Goal: Find specific page/section: Find specific page/section

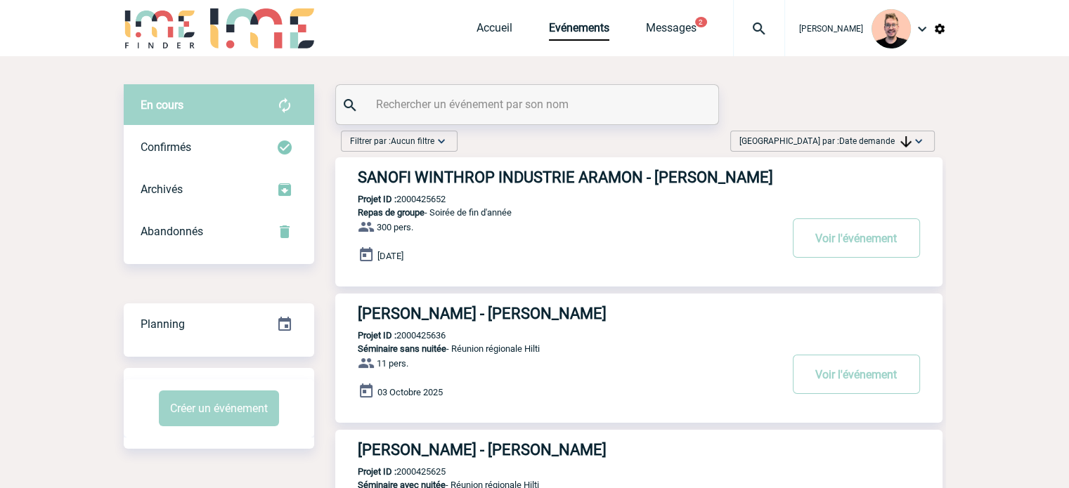
click at [795, 138] on div "Trier par : Date demande Aucun tri Date d'événement Date d'événement Date deman…" at bounding box center [832, 141] width 204 height 21
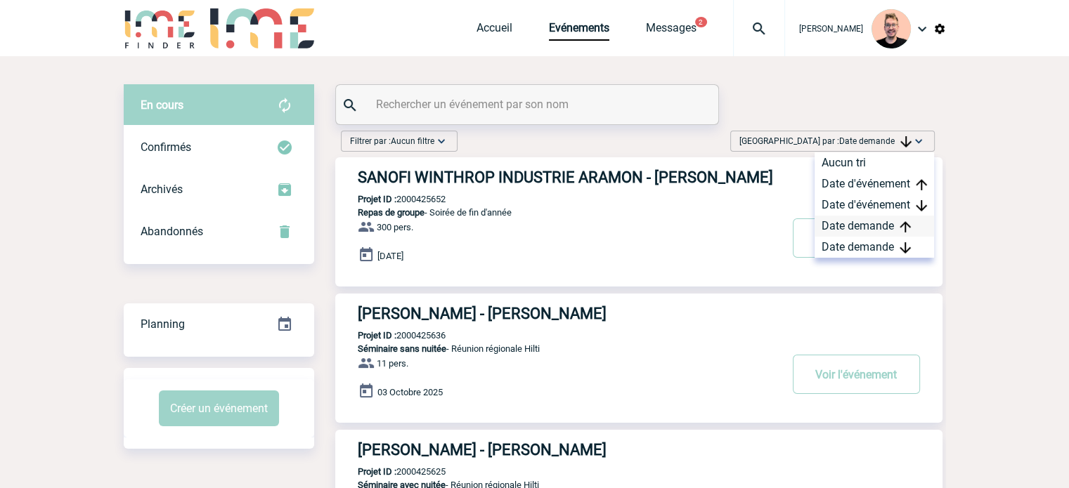
click at [861, 221] on div "Date demande" at bounding box center [873, 226] width 119 height 21
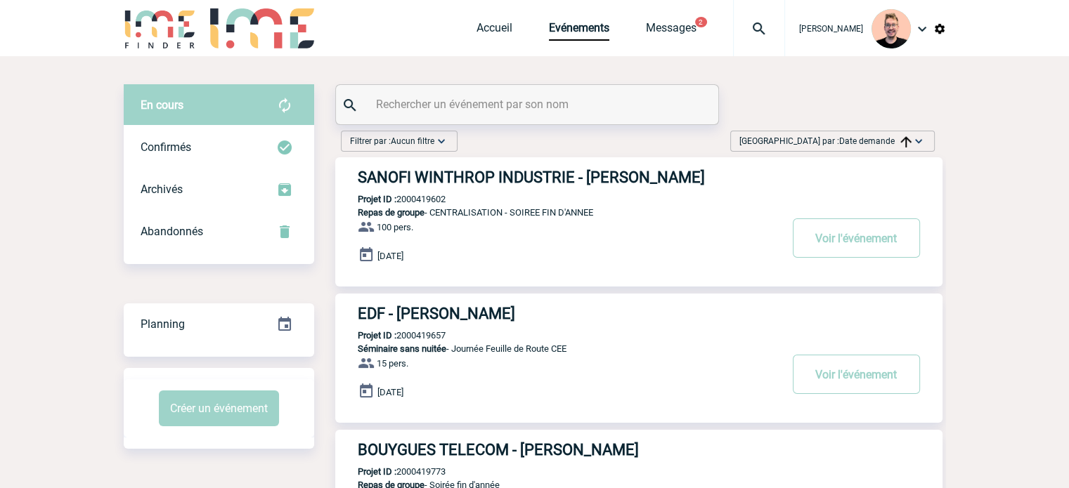
click at [837, 143] on span "Trier par : Date demande" at bounding box center [825, 141] width 172 height 14
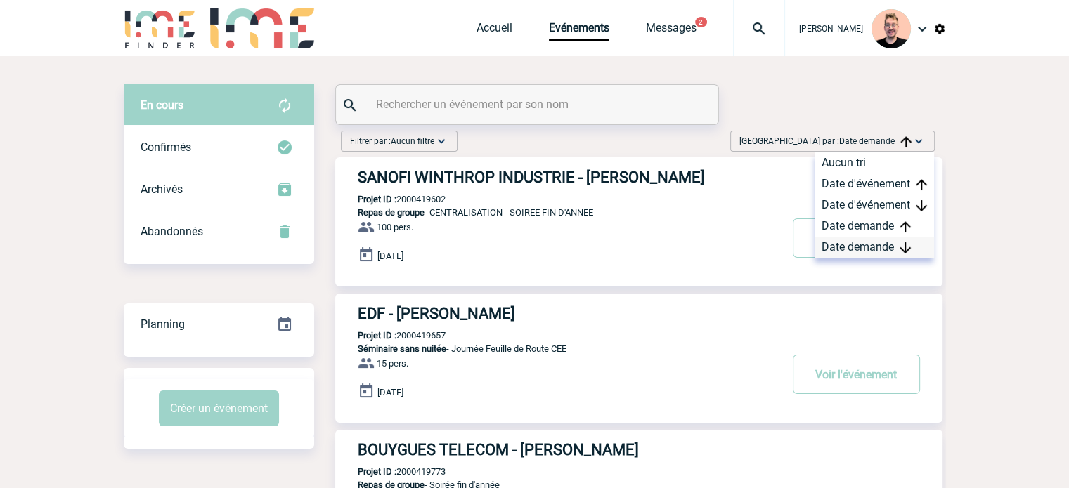
click at [855, 247] on div "Date demande" at bounding box center [873, 247] width 119 height 21
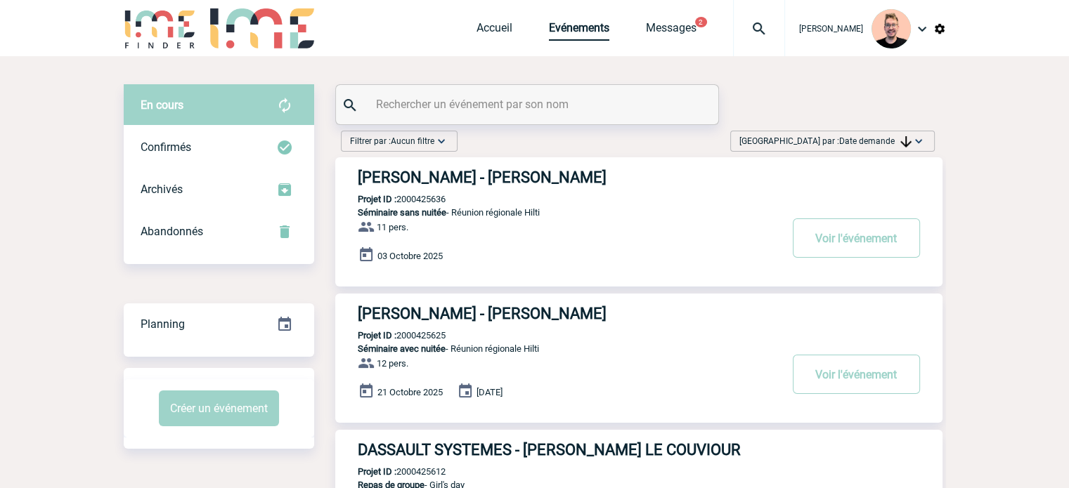
click at [561, 34] on link "Evénements" at bounding box center [579, 31] width 60 height 20
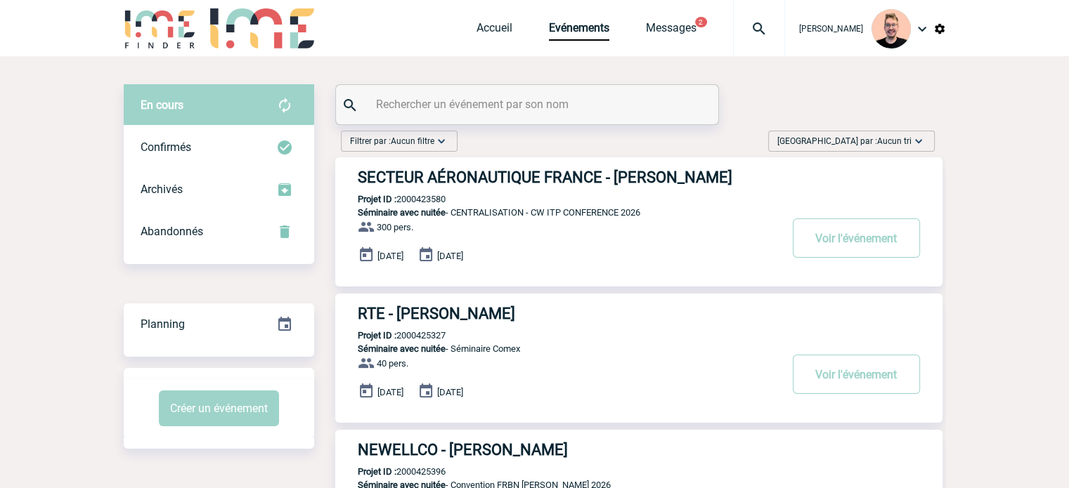
click at [840, 137] on span "Trier par : Aucun tri" at bounding box center [844, 141] width 134 height 14
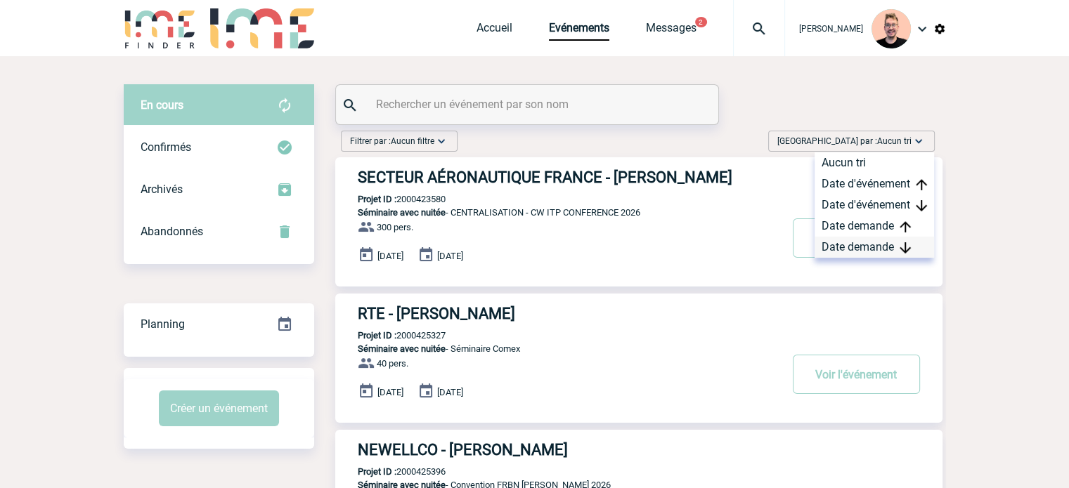
click at [855, 242] on div "Date demande" at bounding box center [873, 247] width 119 height 21
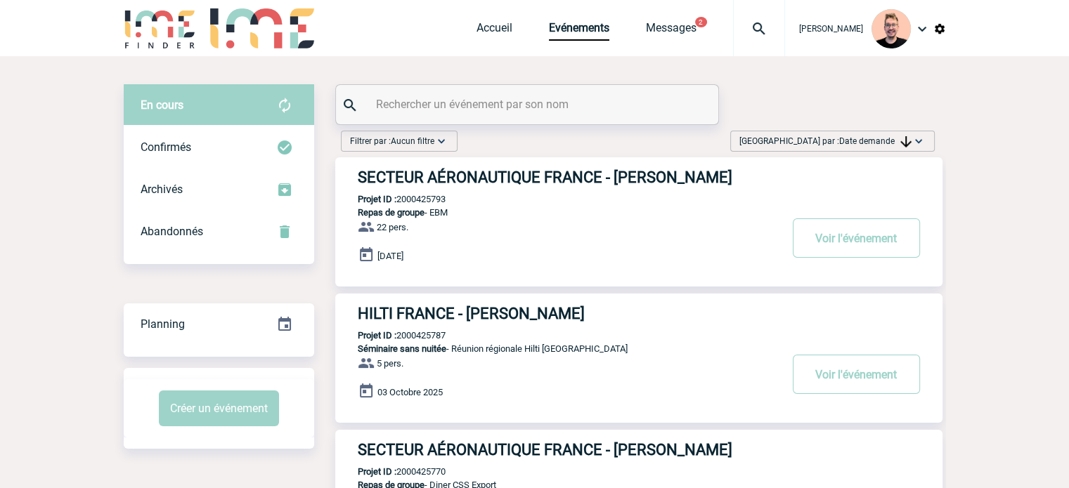
click at [432, 176] on h3 "SECTEUR AÉRONAUTIQUE FRANCE - Marianne LECHEVIN" at bounding box center [569, 178] width 422 height 18
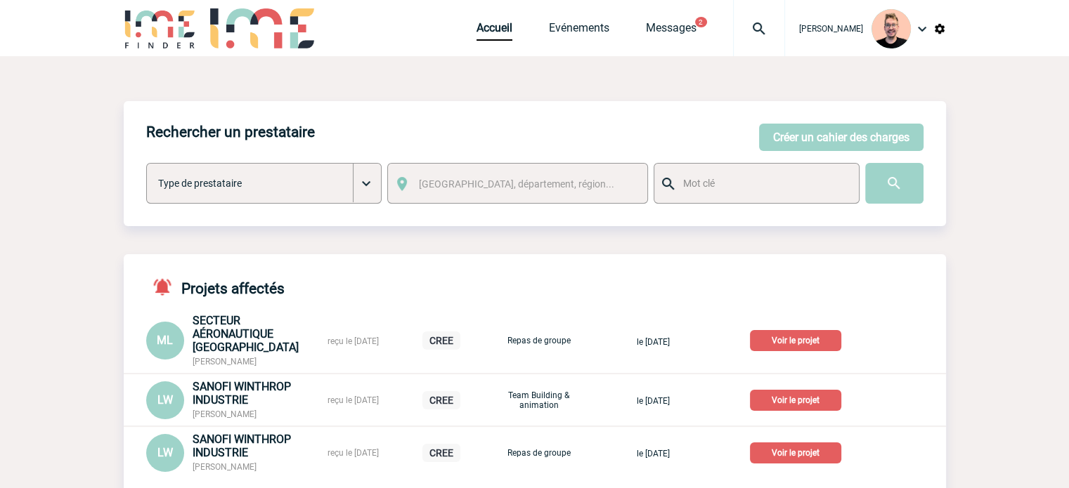
click at [743, 30] on img at bounding box center [758, 28] width 51 height 17
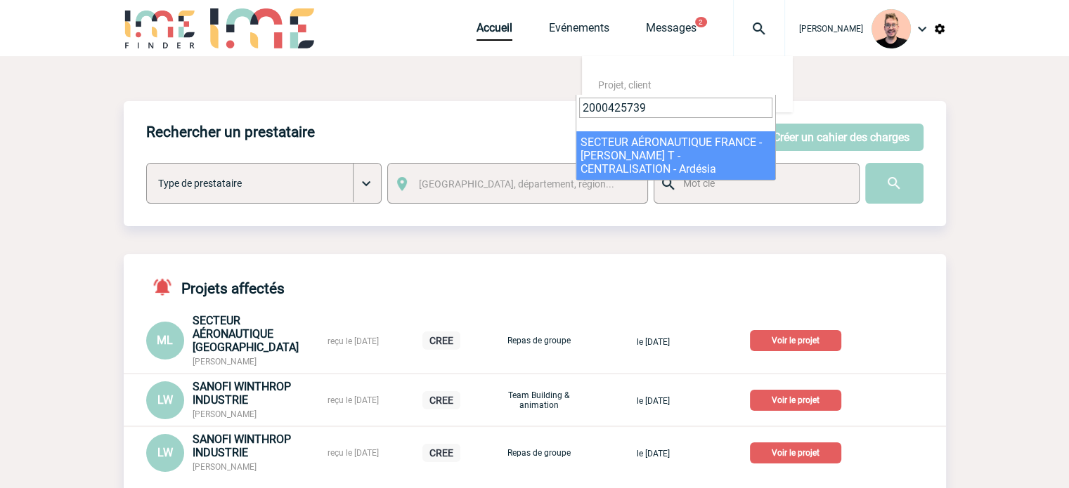
type input "2000425739"
select select "25240"
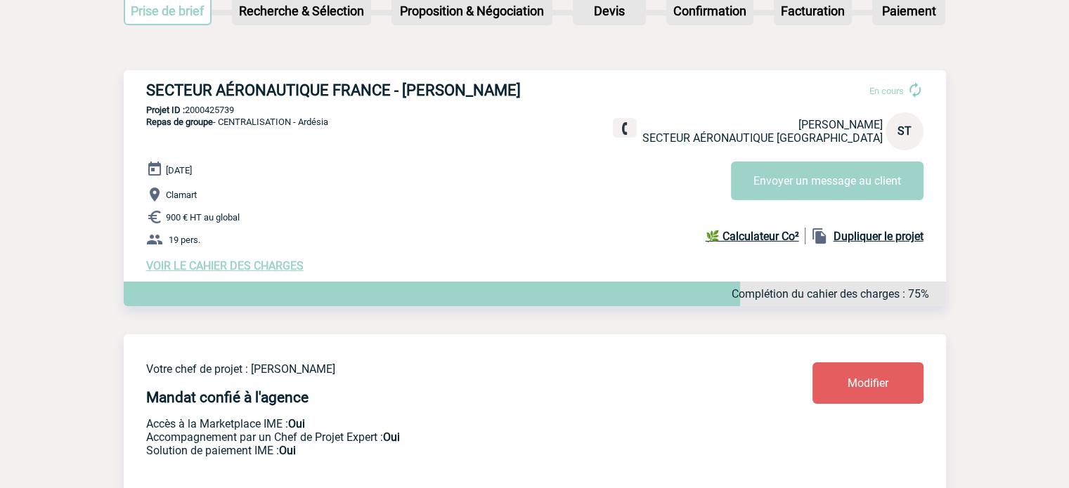
scroll to position [141, 0]
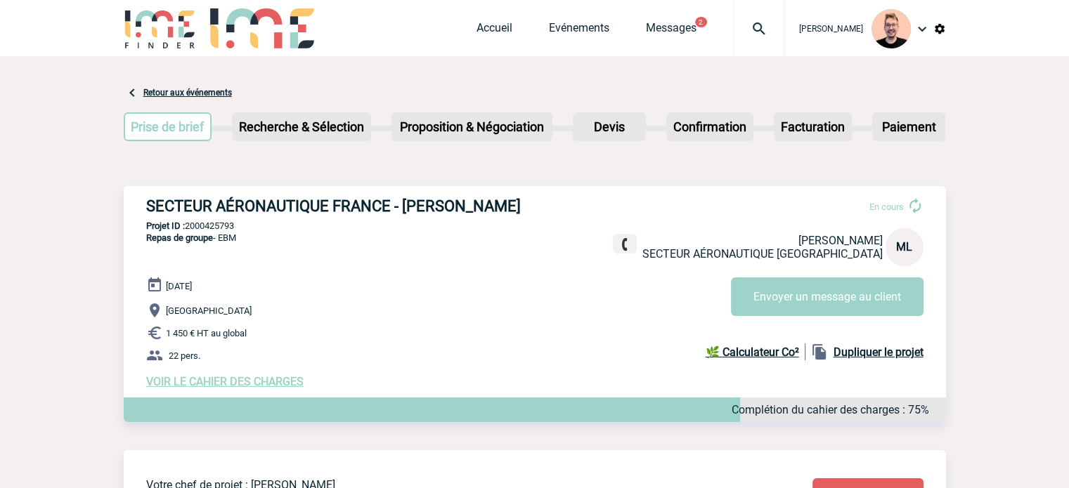
drag, startPoint x: 541, startPoint y: 204, endPoint x: 149, endPoint y: 202, distance: 392.0
click at [149, 202] on h3 "SECTEUR AÉRONAUTIQUE FRANCE - Marianne LECHEVIN" at bounding box center [357, 206] width 422 height 18
copy h3 "SECTEUR AÉRONAUTIQUE FRANCE - Marianne LECHEVIN"
click at [202, 226] on p "Projet ID : 2000425793" at bounding box center [535, 226] width 822 height 11
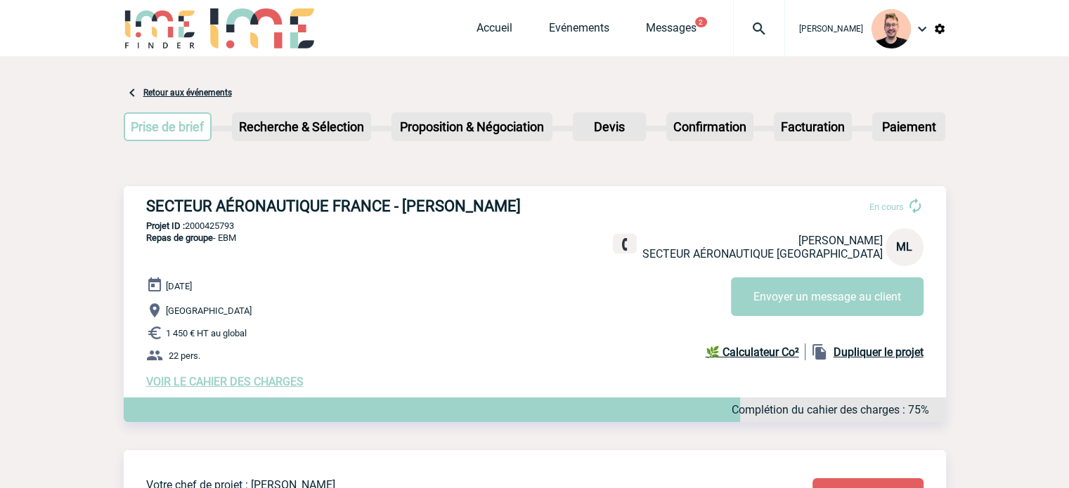
copy p "2000425793"
click at [745, 22] on img at bounding box center [758, 28] width 51 height 17
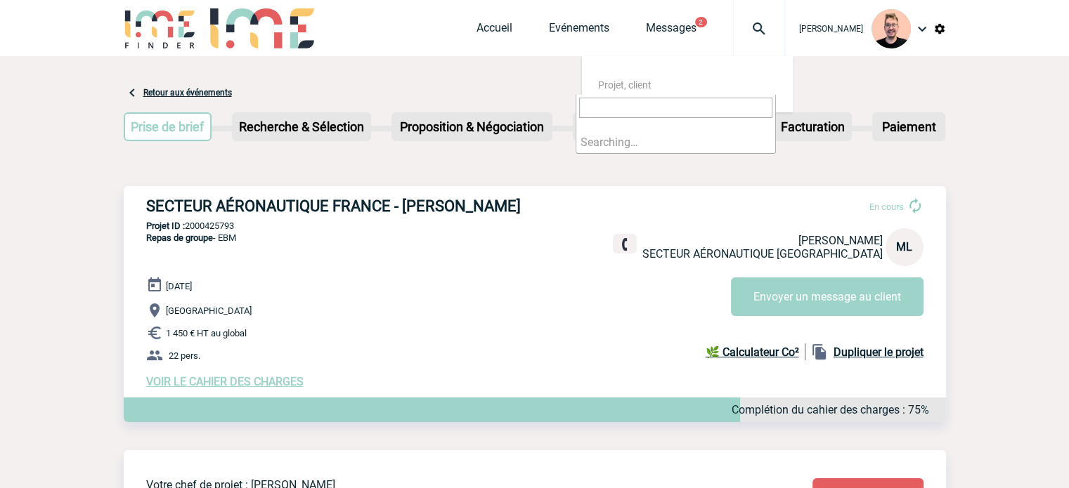
click at [651, 103] on input "search" at bounding box center [675, 108] width 193 height 20
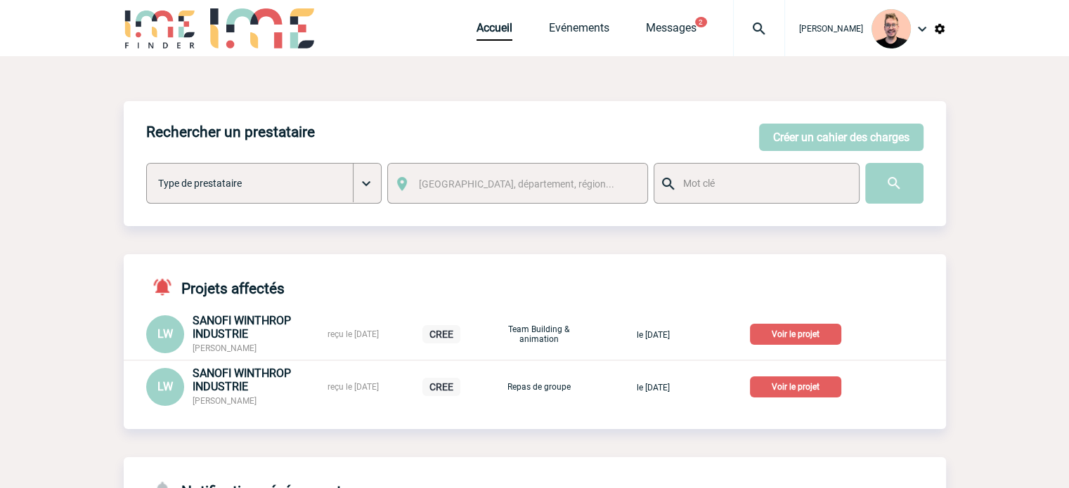
click at [736, 30] on img at bounding box center [758, 28] width 51 height 17
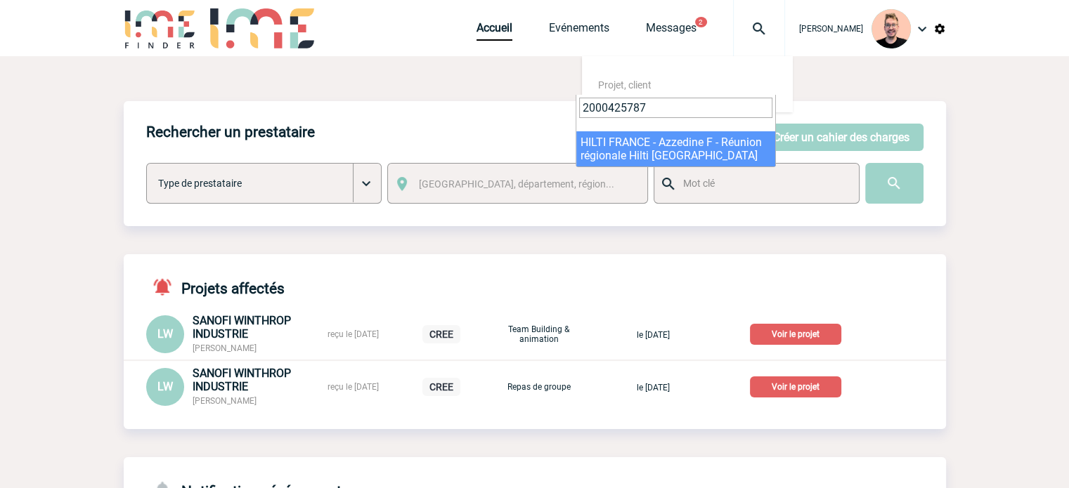
type input "2000425787"
select select "25288"
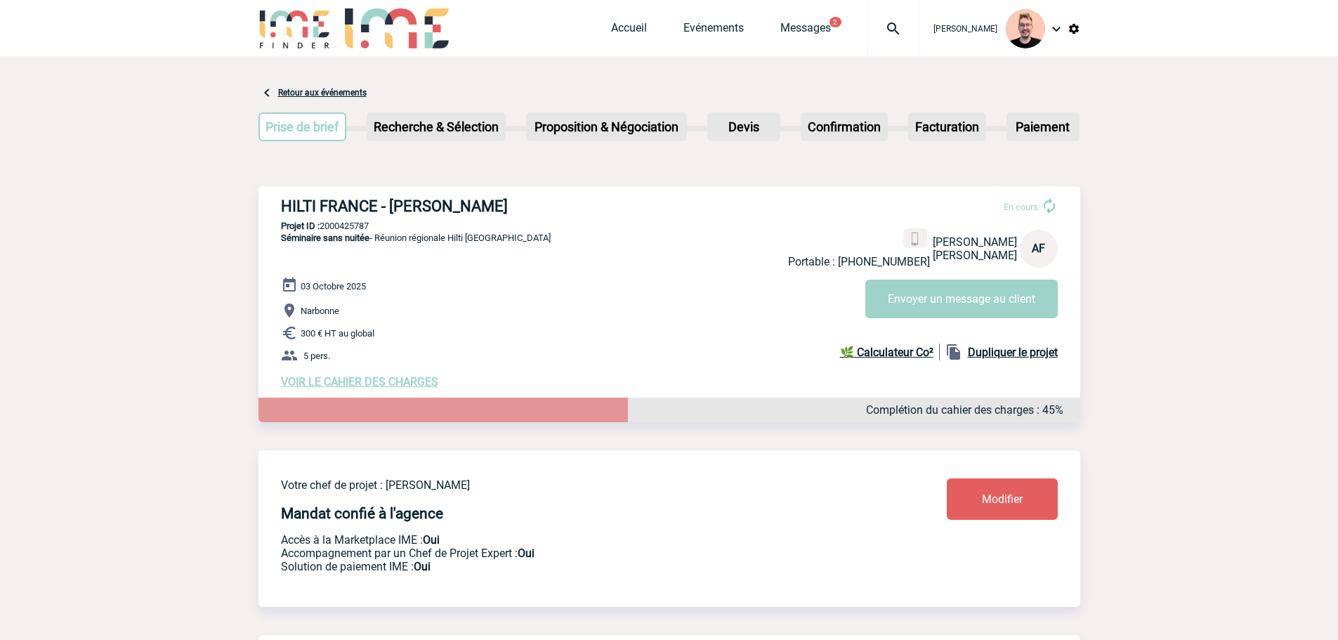
click at [340, 231] on p "Projet ID : 2000425787" at bounding box center [670, 226] width 822 height 11
copy p "2000425787"
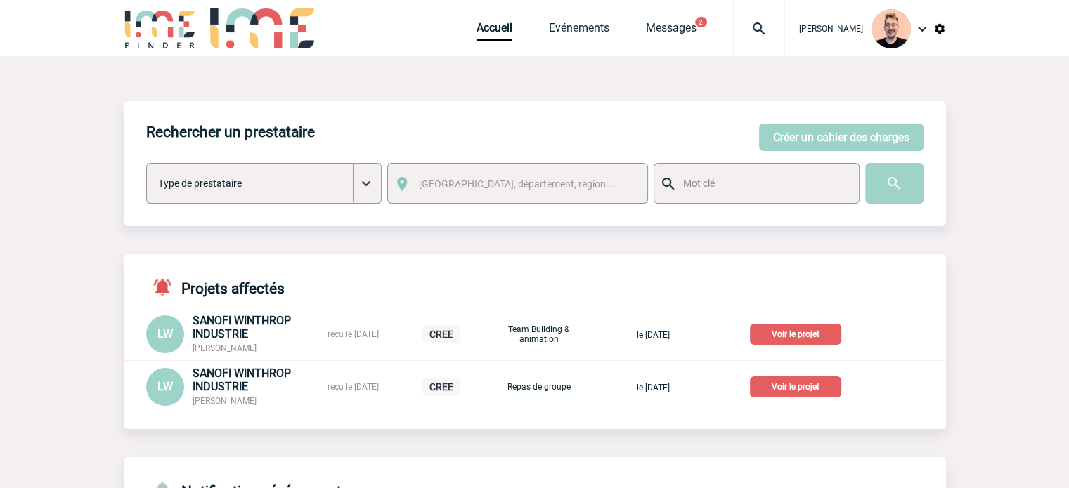
click at [733, 28] on img at bounding box center [758, 28] width 51 height 17
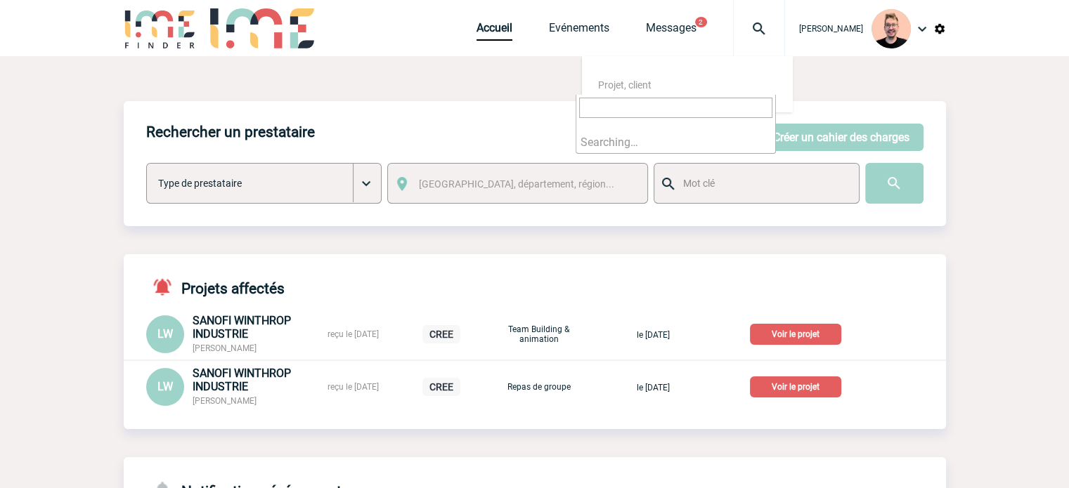
type input "2"
